Goal: Information Seeking & Learning: Understand process/instructions

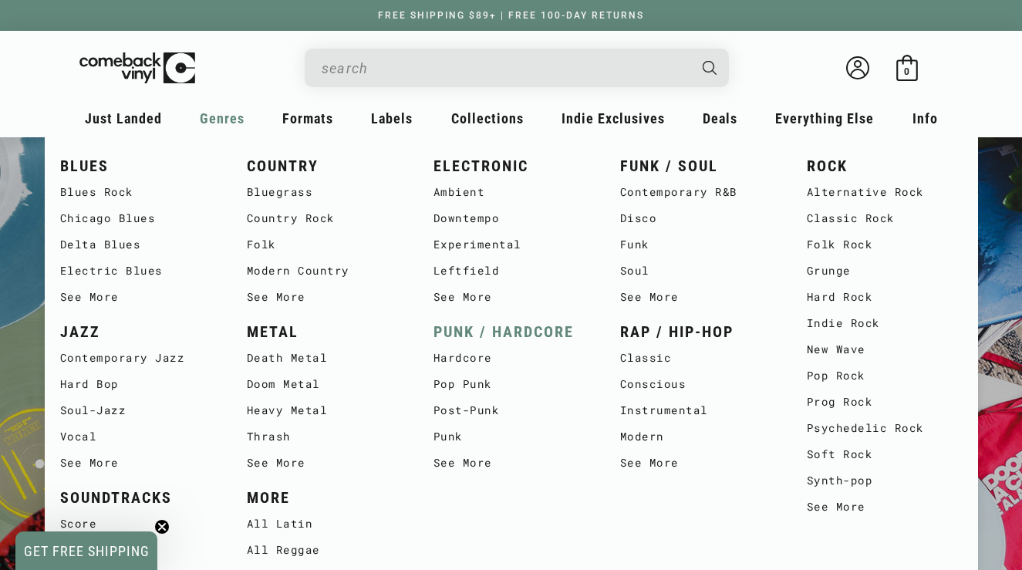
scroll to position [0, 2045]
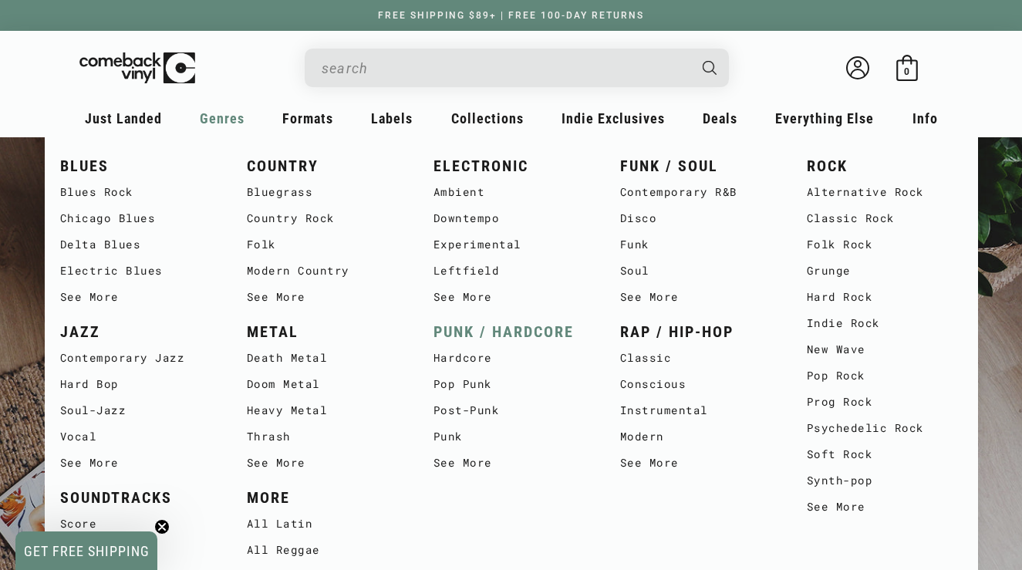
click at [502, 325] on link "PUNK / HARDCORE" at bounding box center [512, 331] width 156 height 25
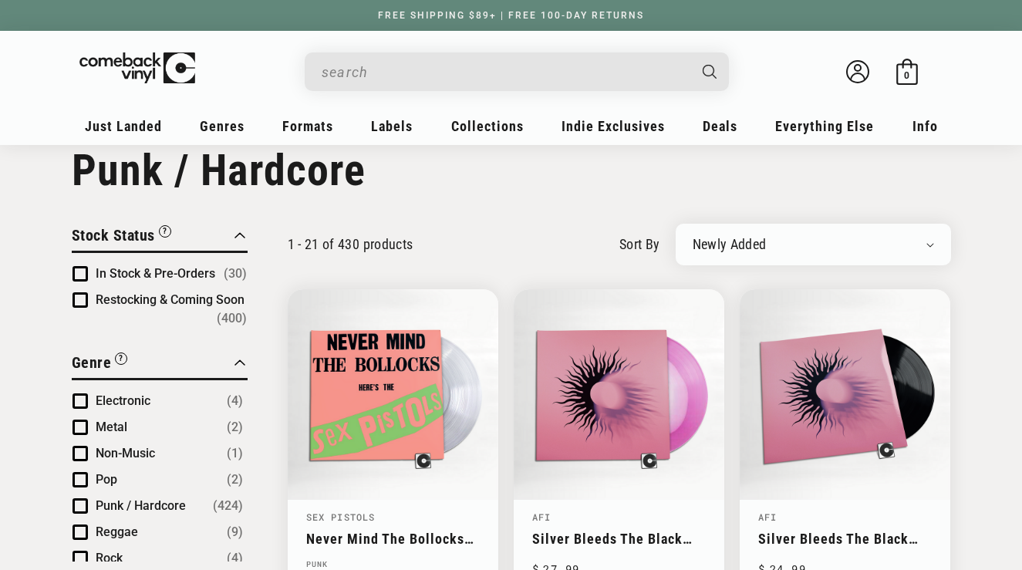
scroll to position [35, 0]
select select "best-selling"
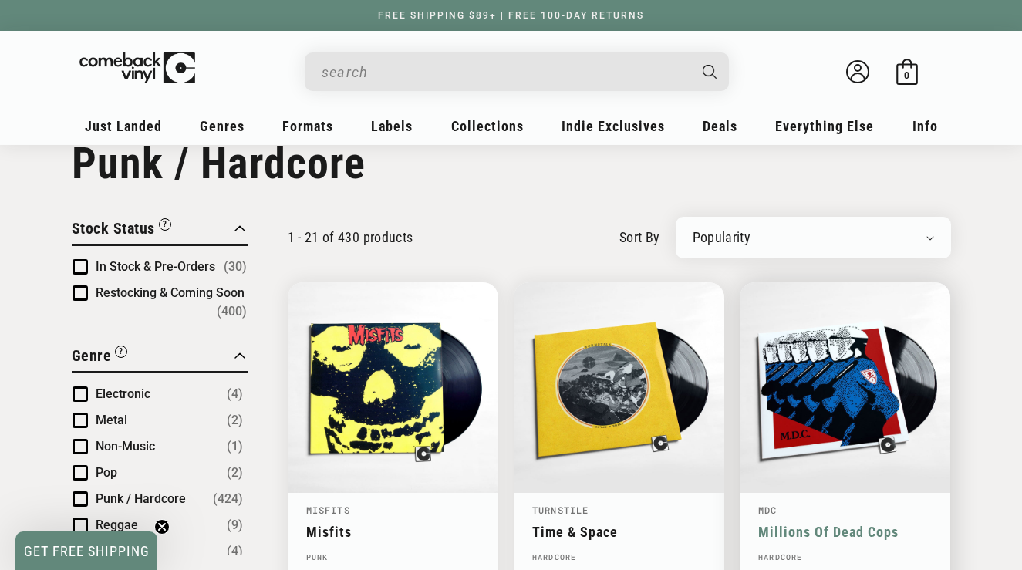
scroll to position [43, 0]
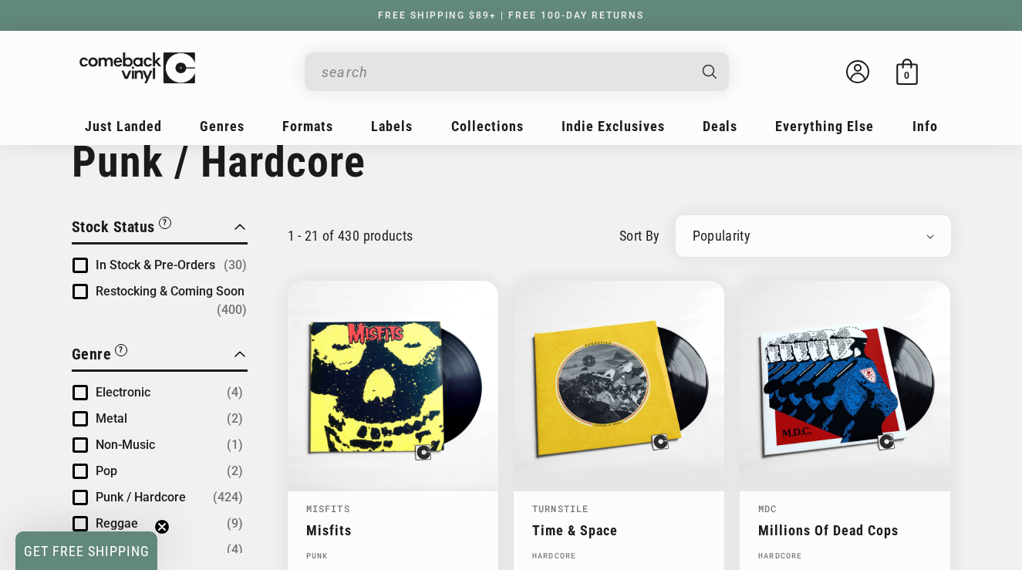
select select "created-descending"
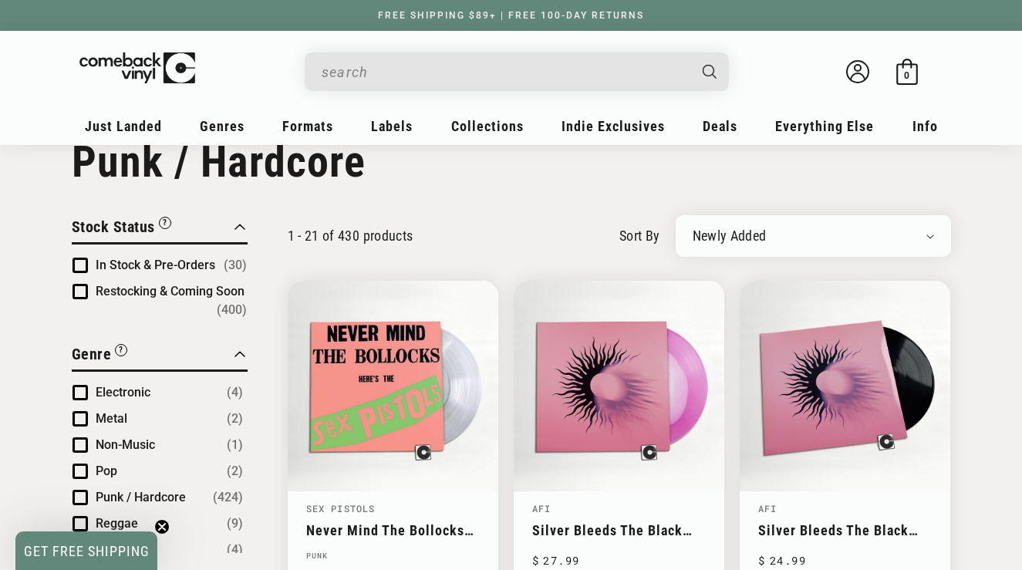
select select "best-selling"
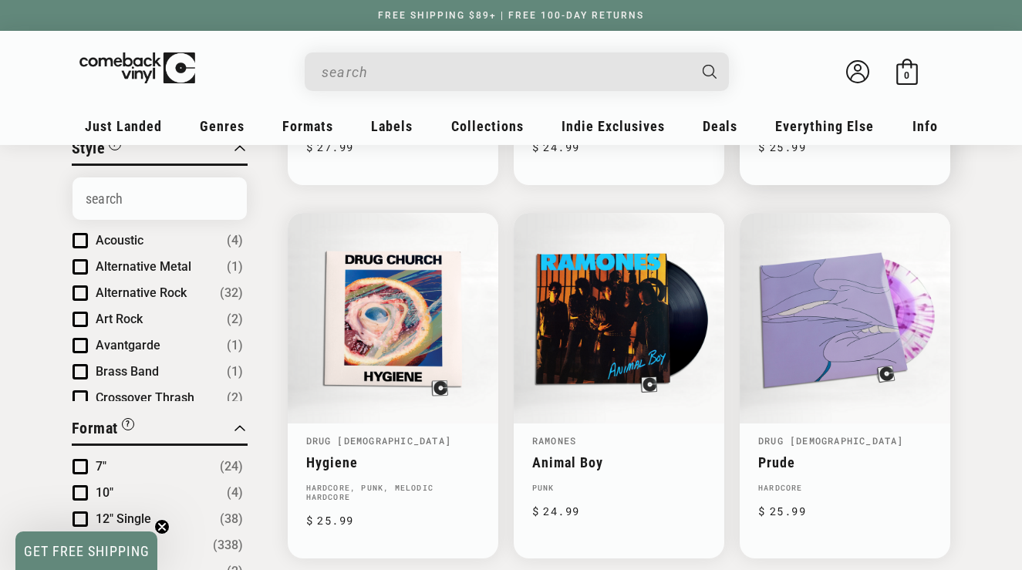
scroll to position [486, 0]
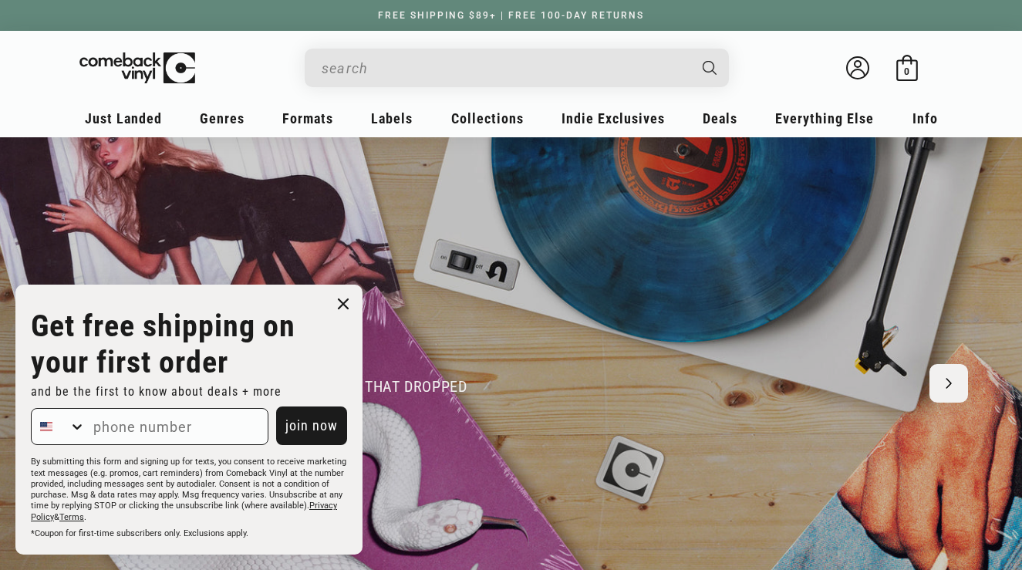
click at [350, 309] on circle "Close dialog" at bounding box center [344, 304] width 22 height 22
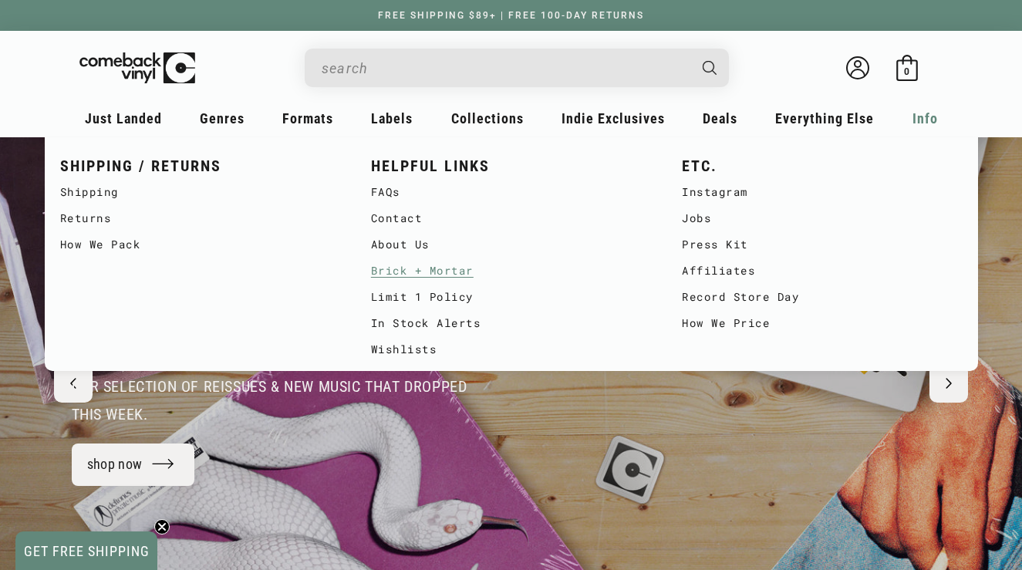
click at [417, 270] on link "Brick + Mortar" at bounding box center [511, 271] width 280 height 26
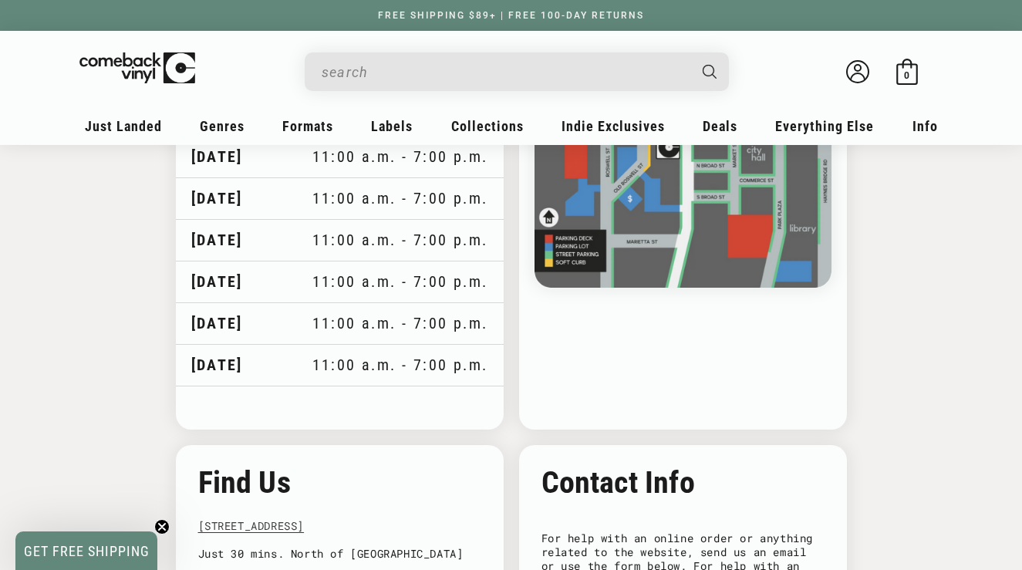
scroll to position [1388, 0]
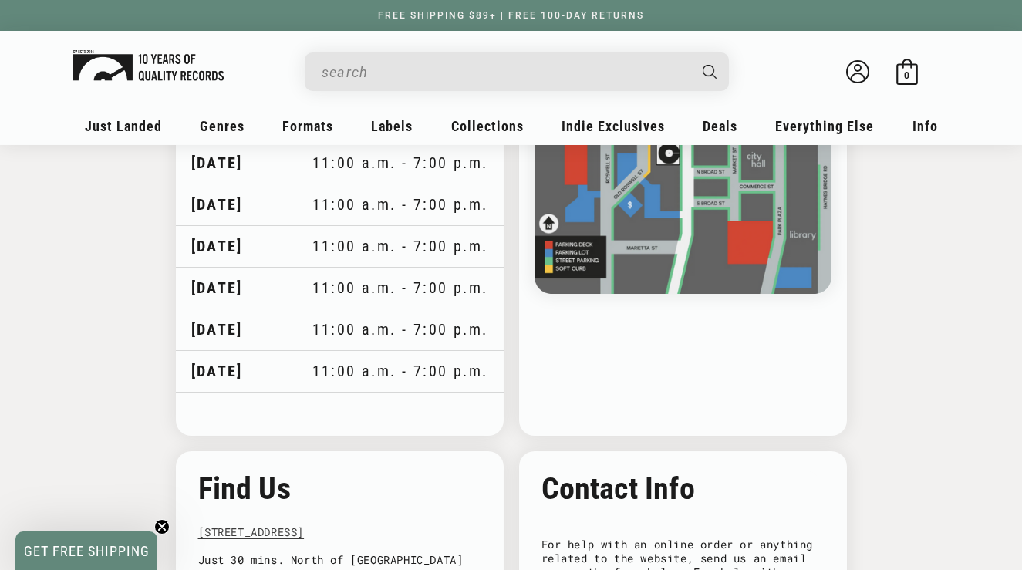
click at [130, 76] on img at bounding box center [148, 65] width 150 height 31
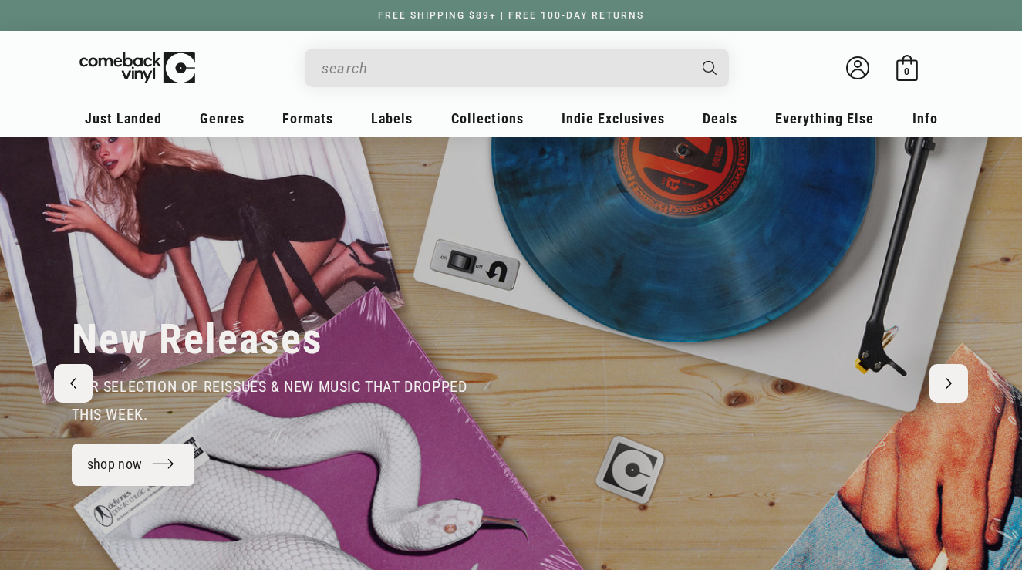
click at [930, 122] on span "Info" at bounding box center [925, 118] width 25 height 16
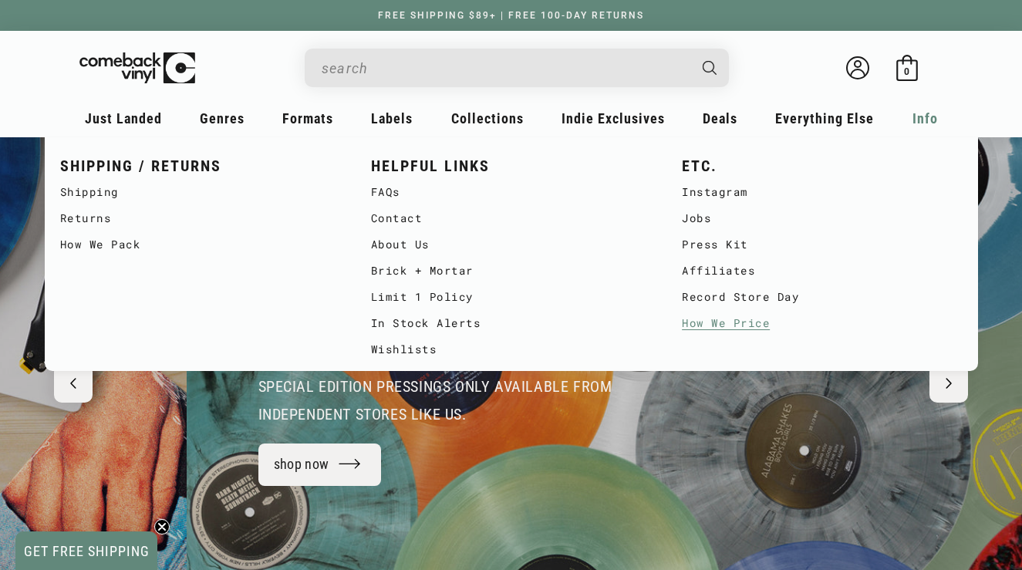
scroll to position [0, 1022]
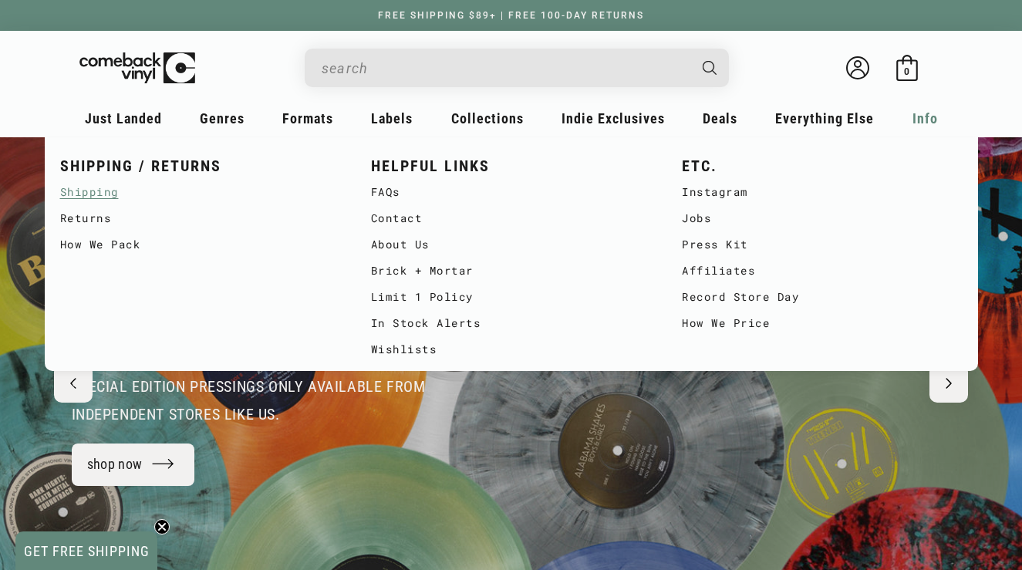
click at [104, 192] on link "Shipping" at bounding box center [200, 192] width 280 height 26
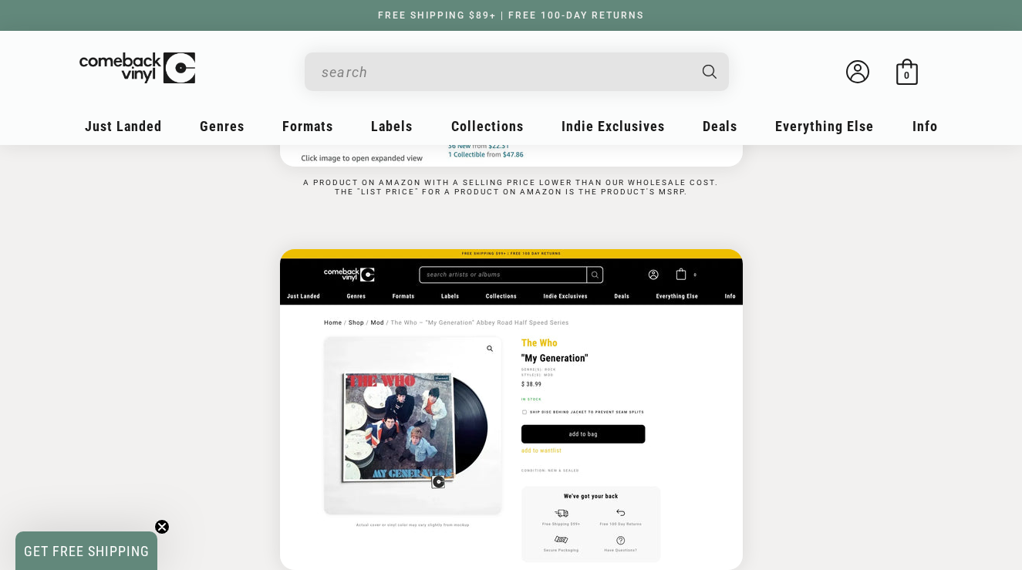
scroll to position [1425, 0]
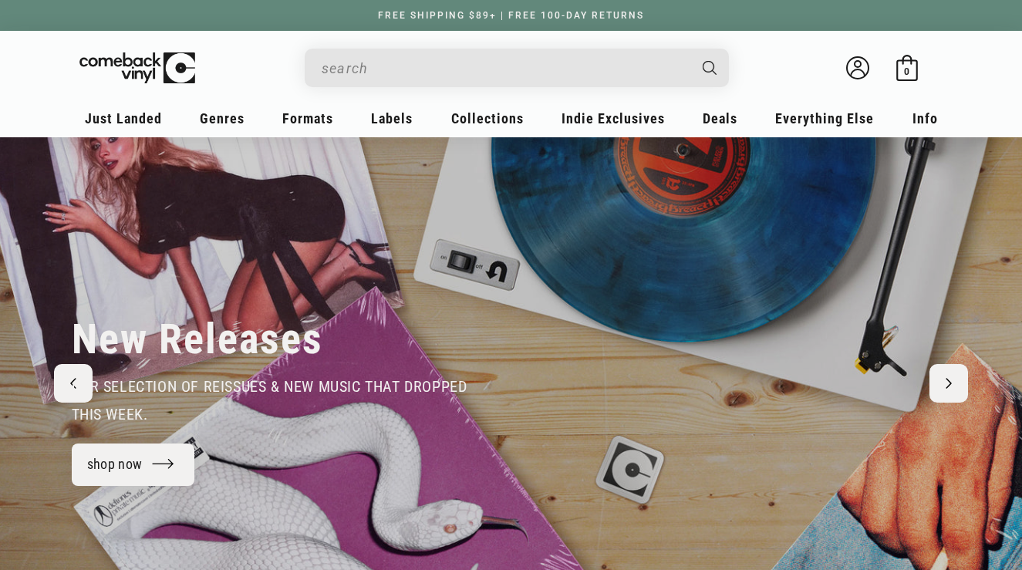
click at [928, 119] on span "Info" at bounding box center [925, 118] width 25 height 16
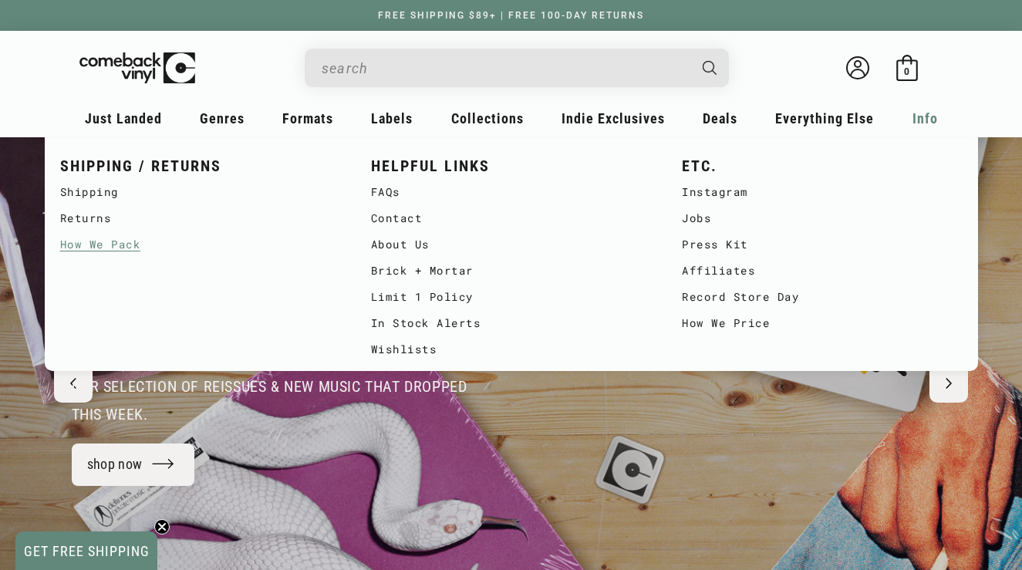
click at [106, 252] on link "How We Pack" at bounding box center [200, 245] width 280 height 26
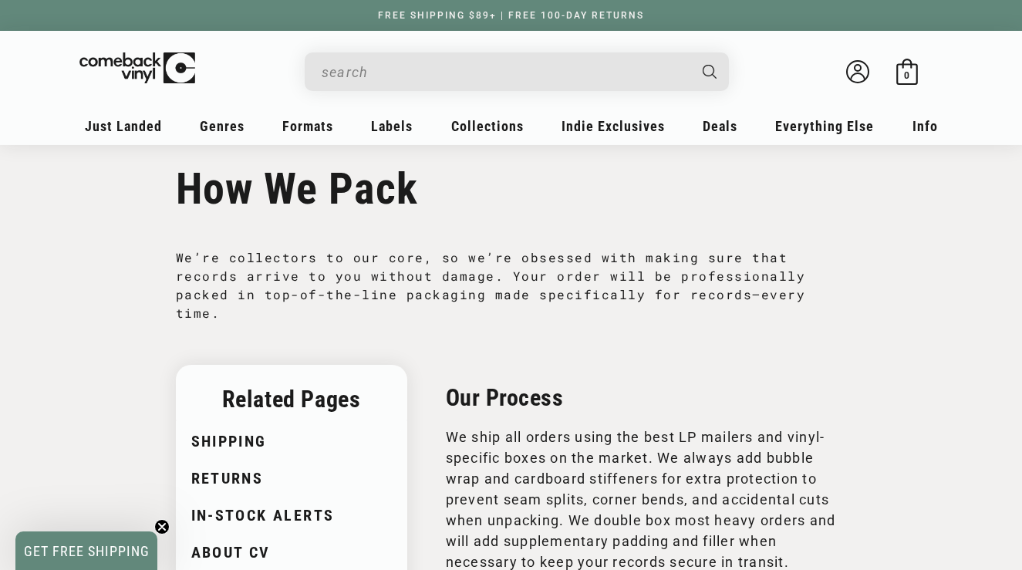
scroll to position [43, 0]
